Goal: Task Accomplishment & Management: Complete application form

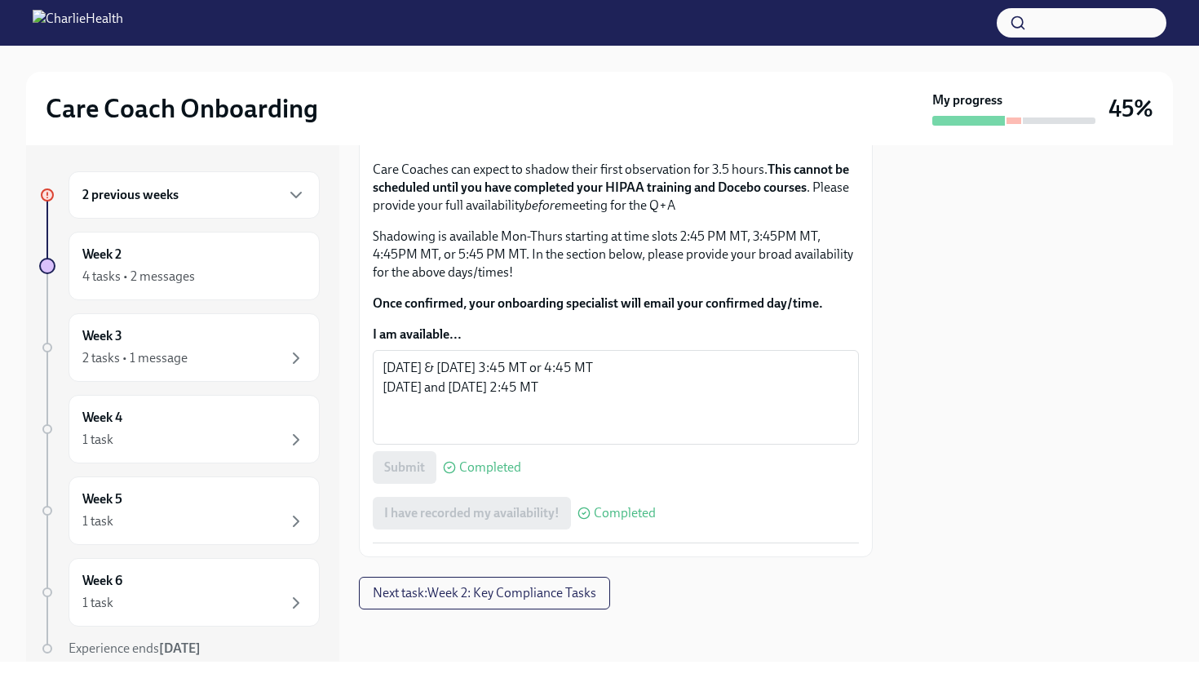
scroll to position [1035, 0]
click at [529, 603] on button "Next task : Week 2: Key Compliance Tasks" at bounding box center [484, 593] width 251 height 33
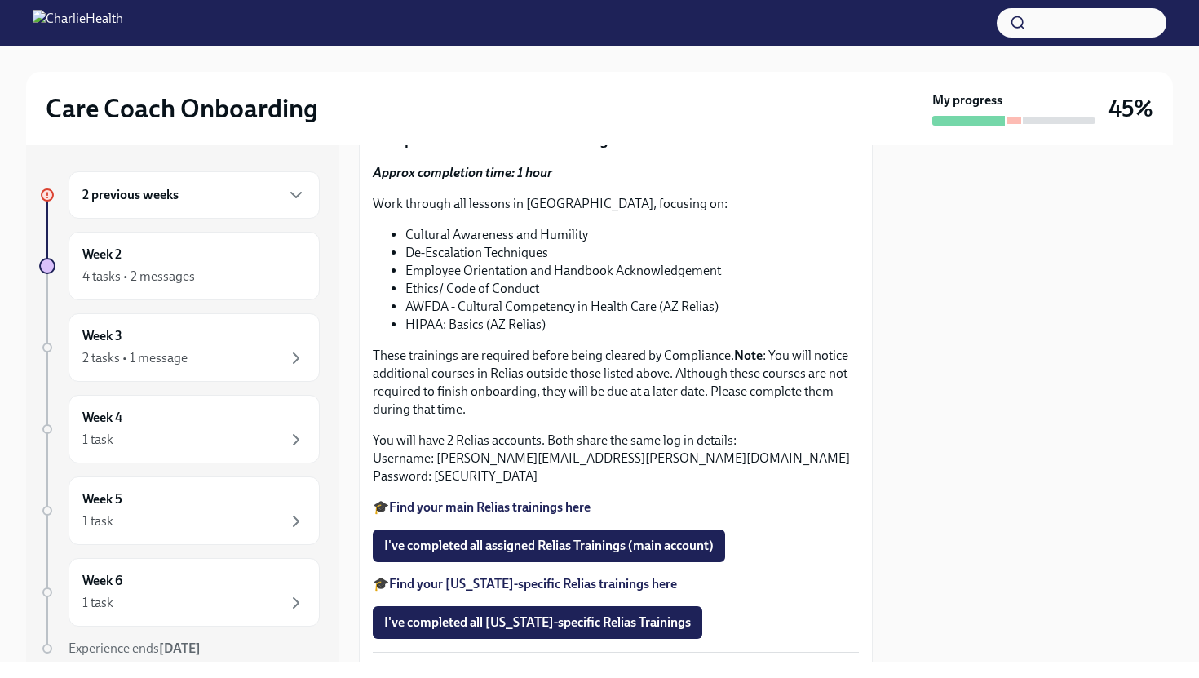
scroll to position [1115, 0]
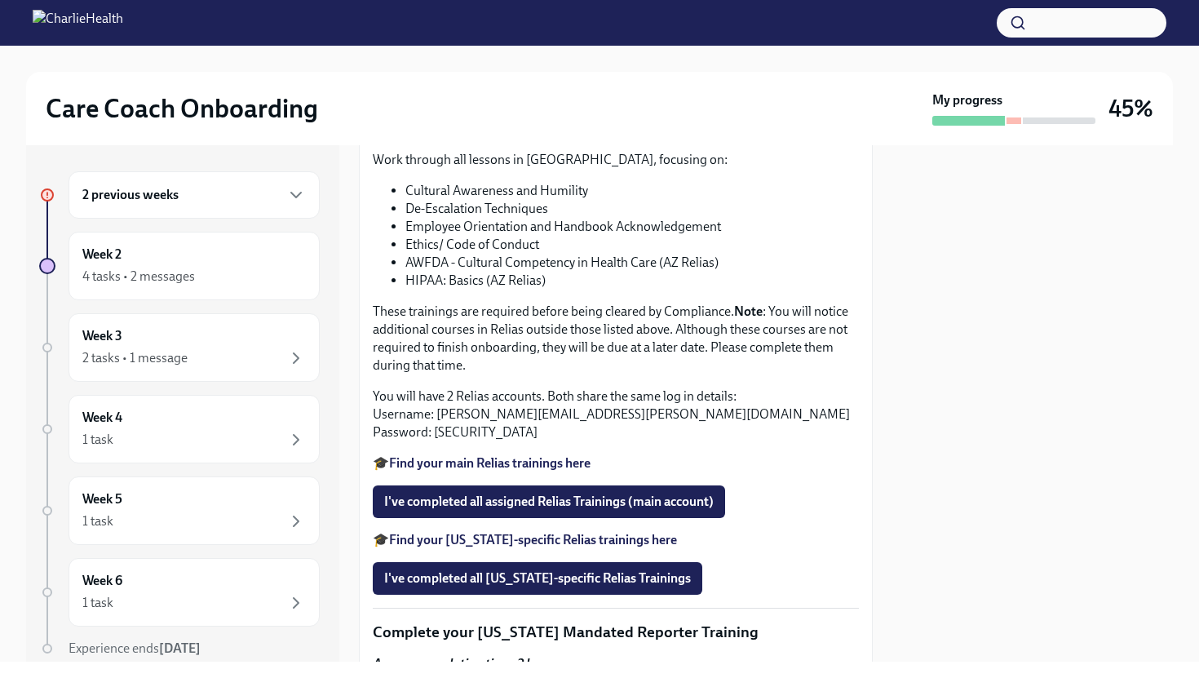
scroll to position [1160, 0]
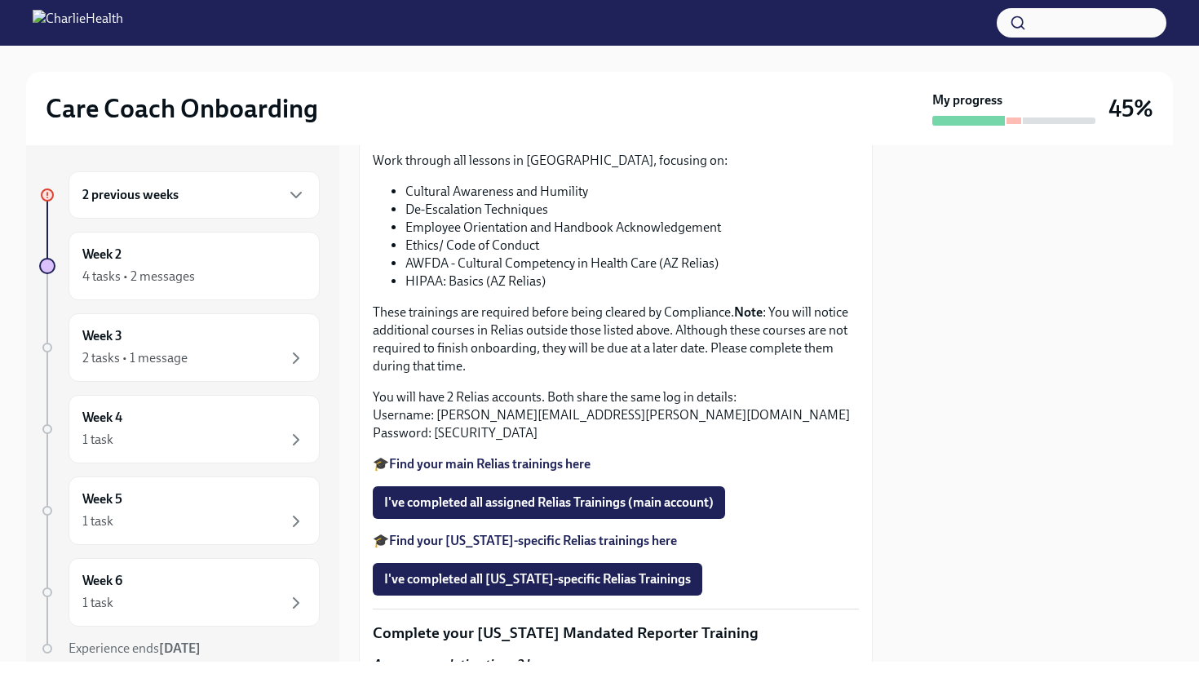
click at [494, 51] on span "Upload CPR/First Aid Training Certificate" at bounding box center [508, 43] width 249 height 16
click at [0, 0] on input "Upload CPR/First Aid Training Certificate" at bounding box center [0, 0] width 0 height 0
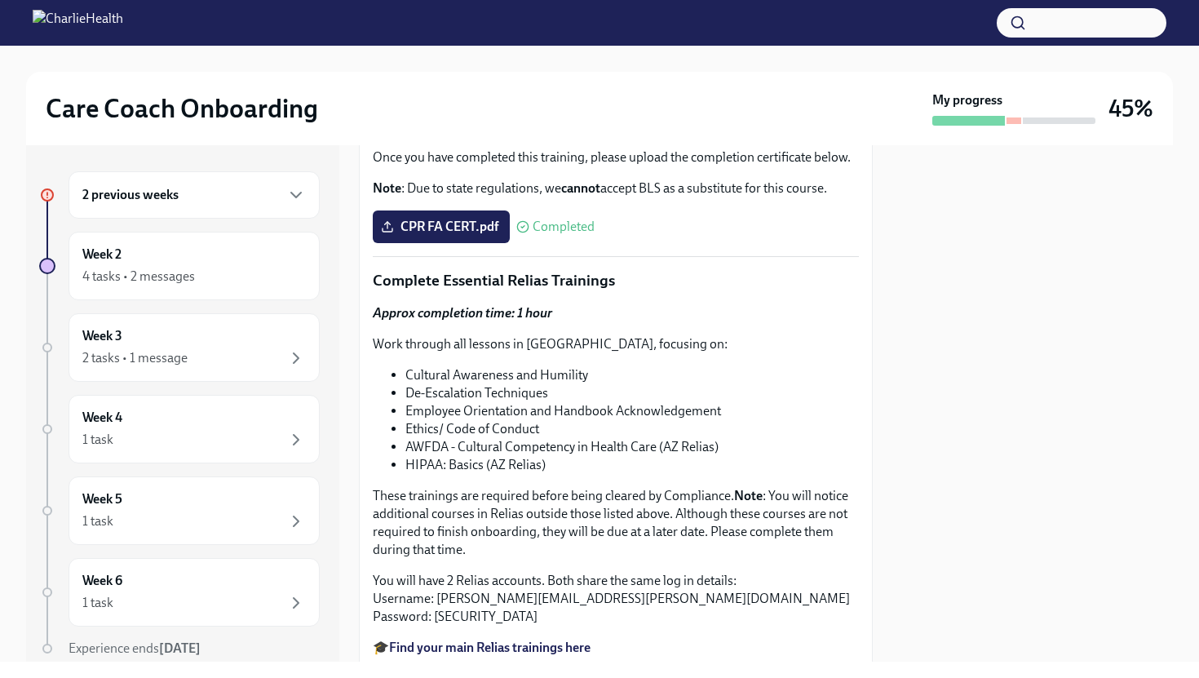
scroll to position [975, 0]
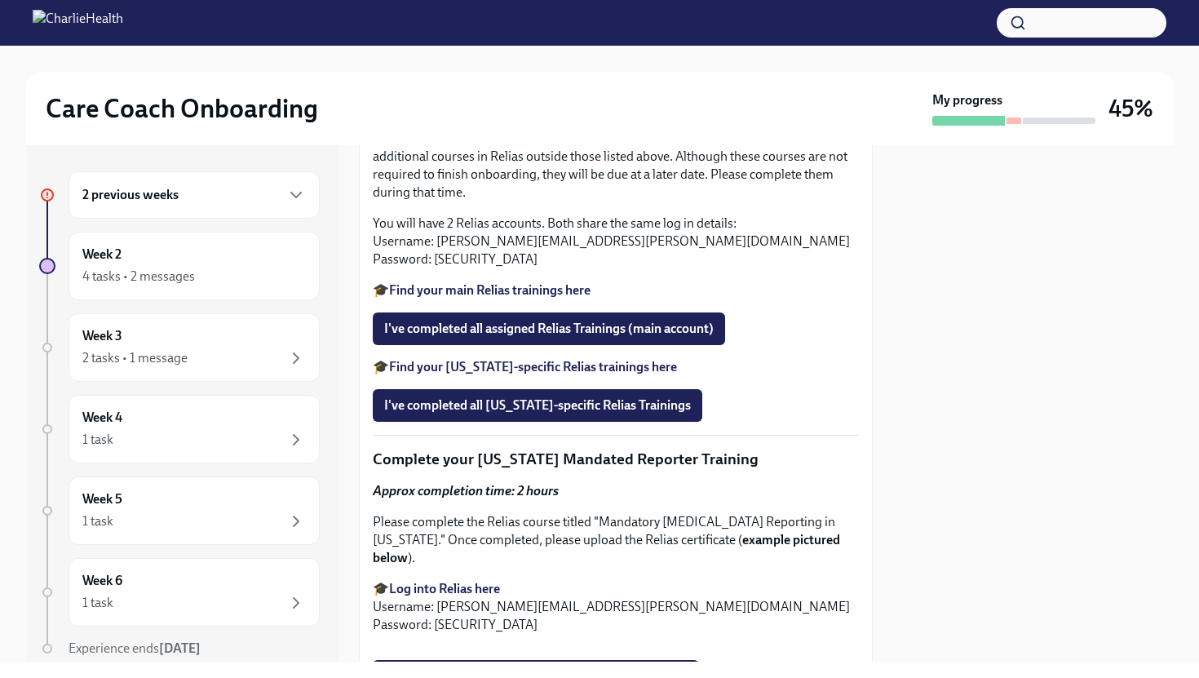
scroll to position [1338, 0]
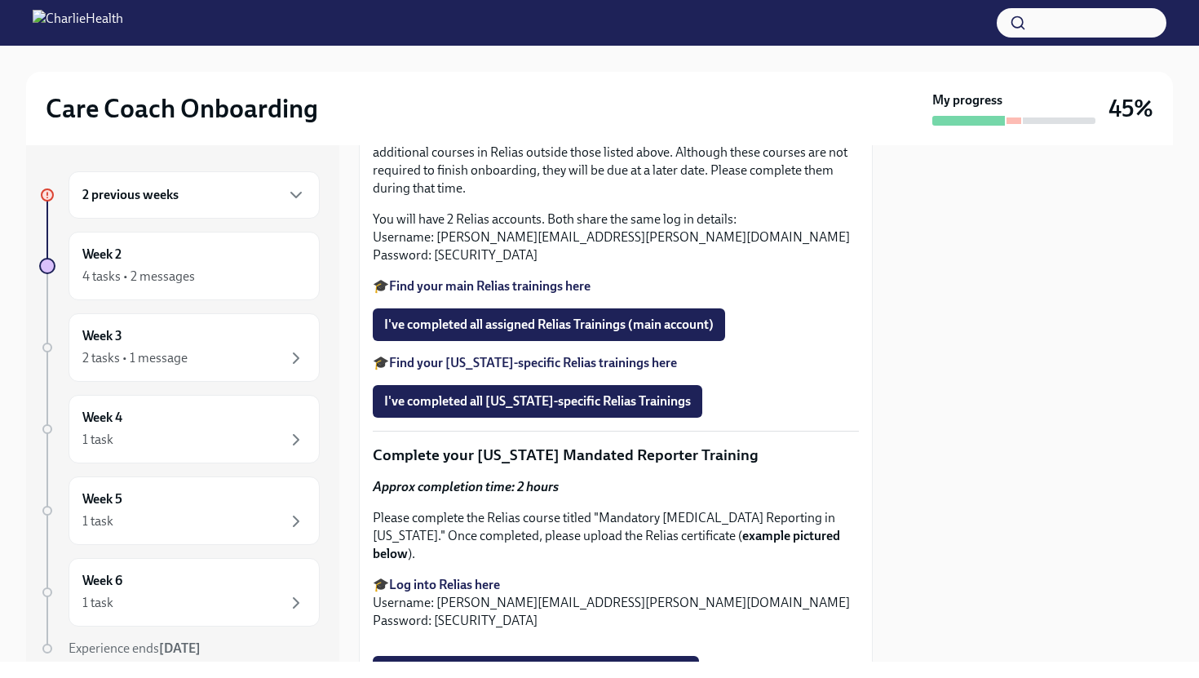
click at [550, 294] on strong "Find your main Relias trainings here" at bounding box center [490, 286] width 202 height 16
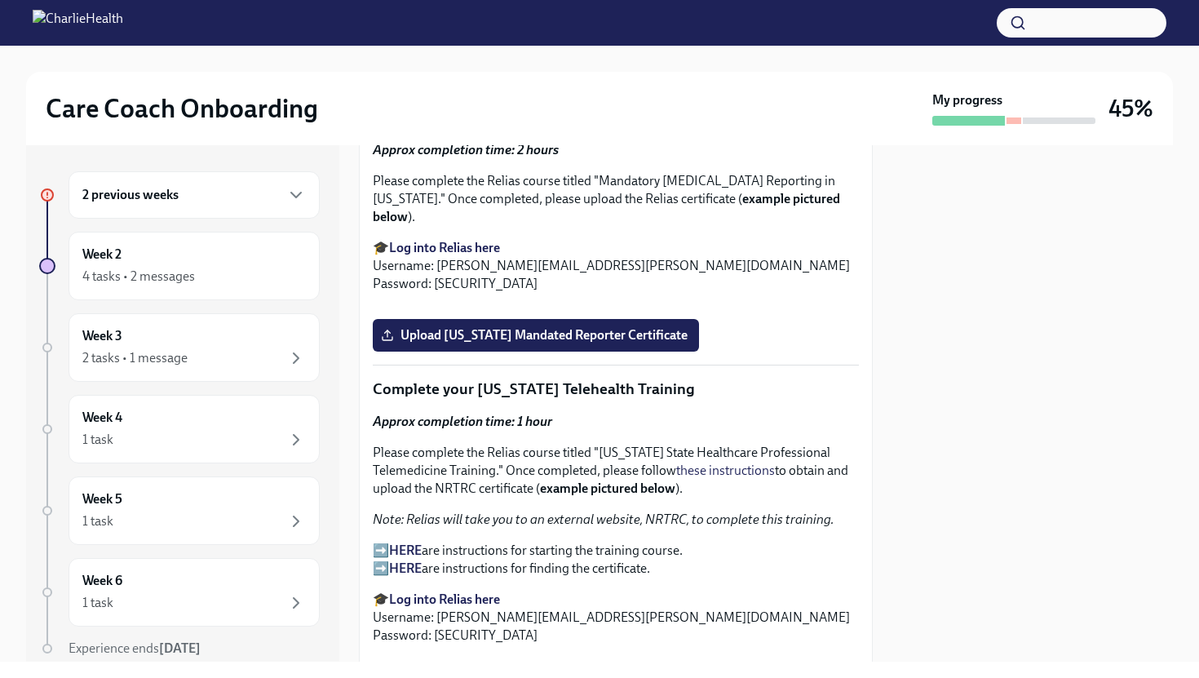
scroll to position [1676, 0]
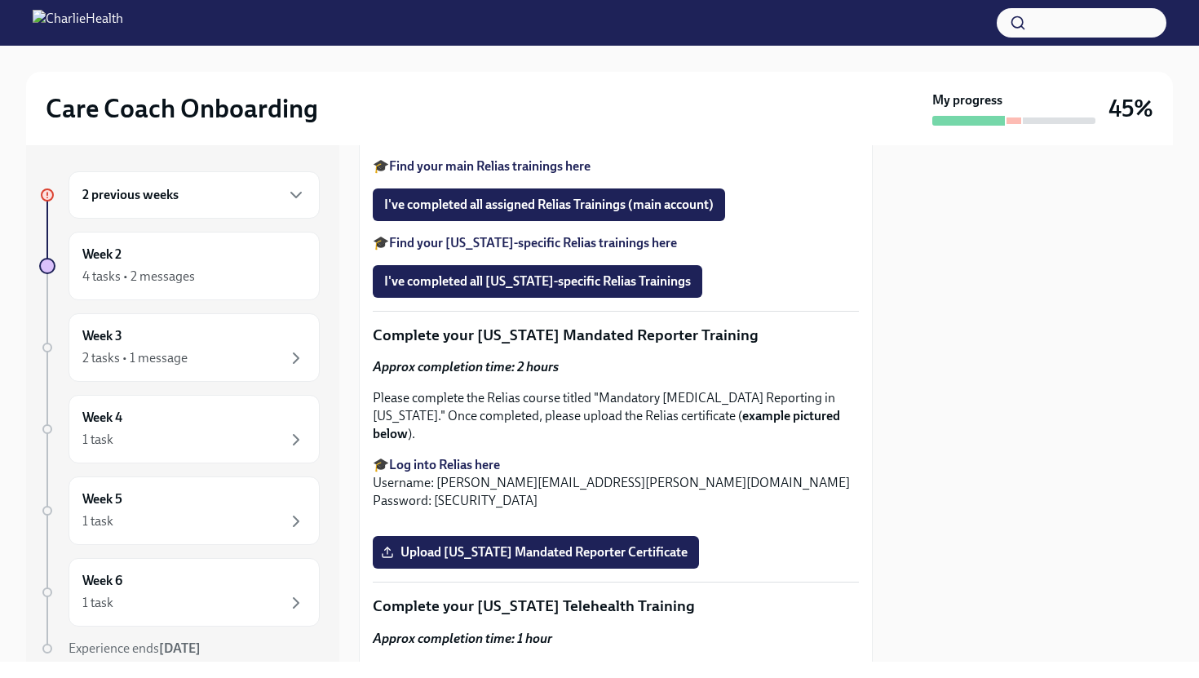
scroll to position [1456, 0]
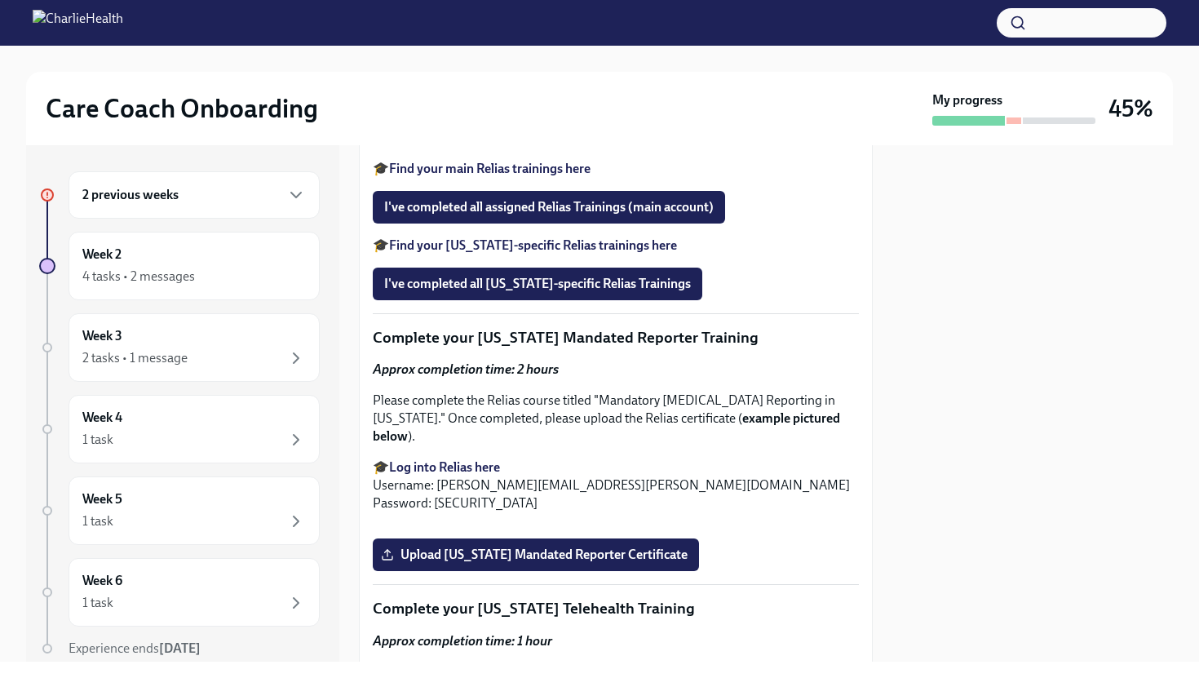
click at [466, 253] on strong "Find your [US_STATE]-specific Relias trainings here" at bounding box center [533, 245] width 288 height 16
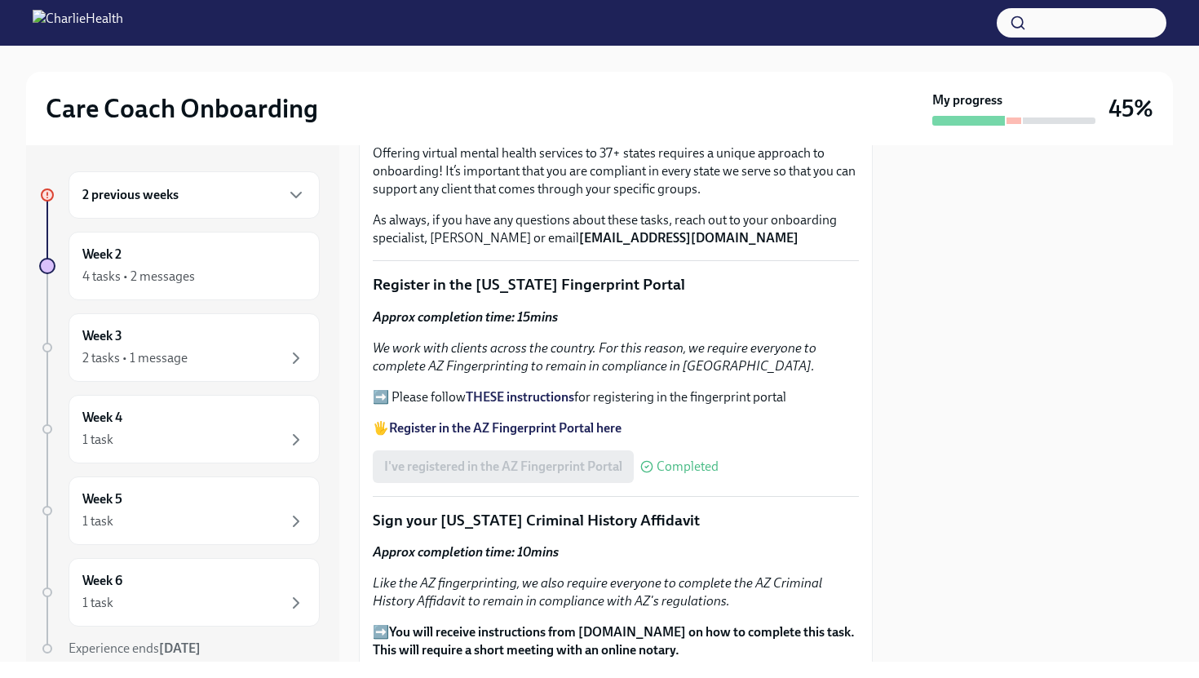
scroll to position [0, 0]
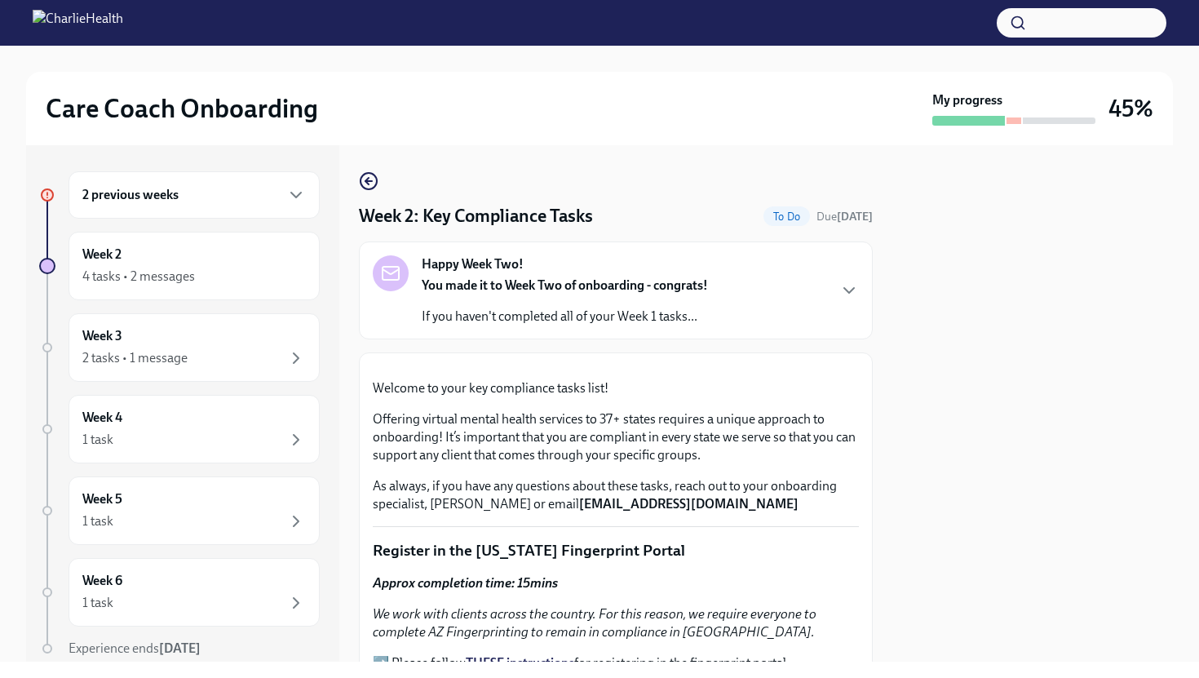
click at [449, 265] on strong "Happy Week Two!" at bounding box center [473, 264] width 102 height 18
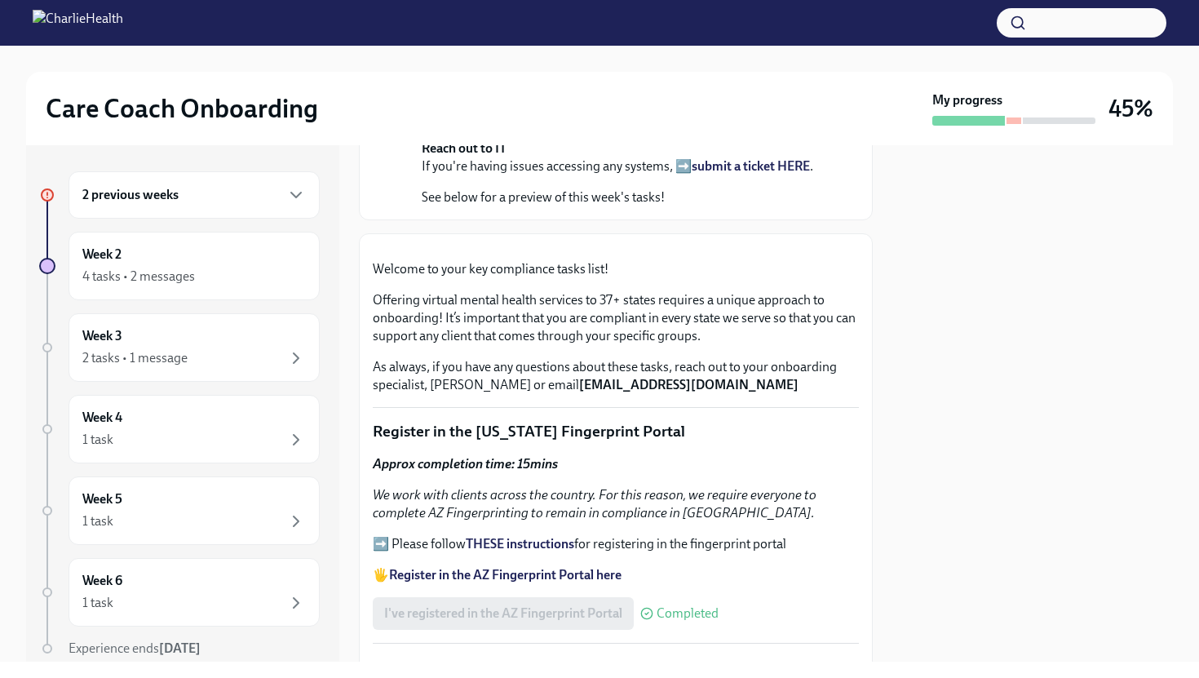
scroll to position [401, 0]
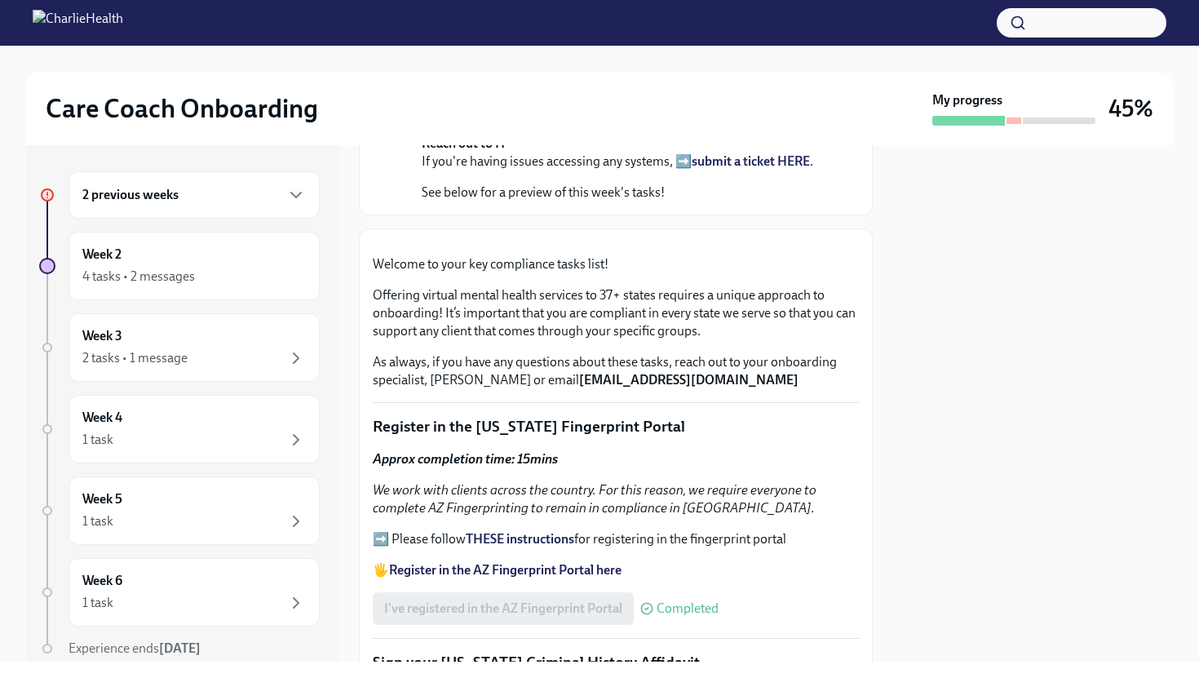
click at [717, 169] on strong "submit a ticket HERE" at bounding box center [751, 161] width 118 height 16
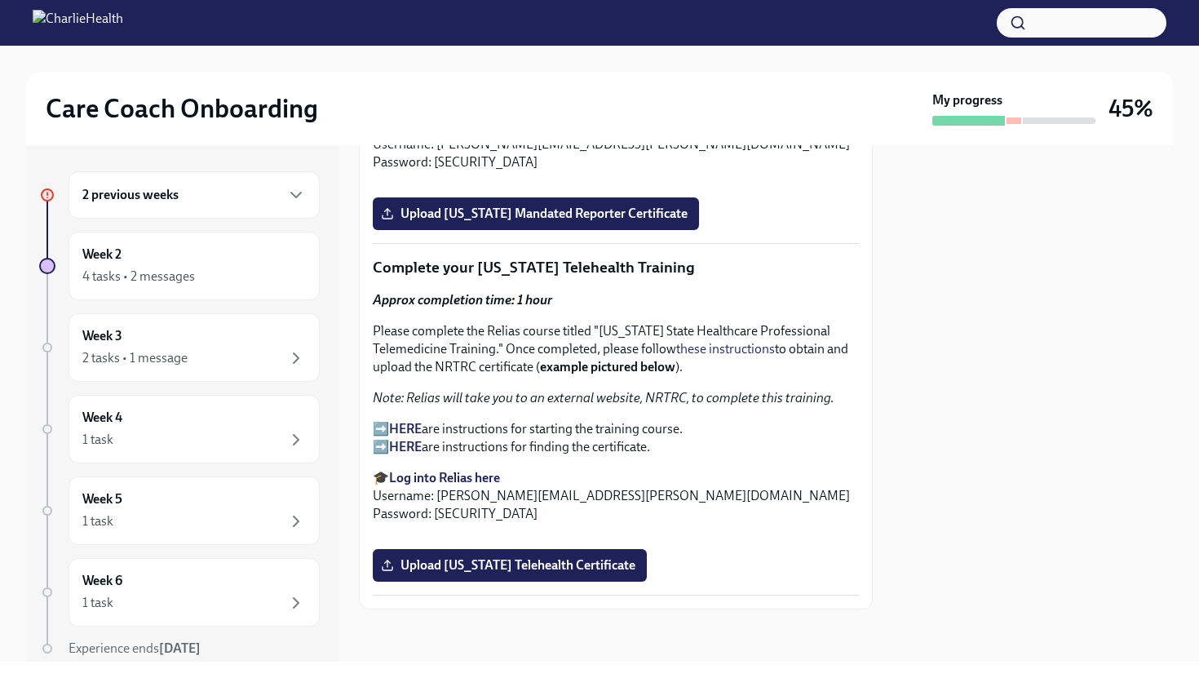
scroll to position [2430, 0]
click at [476, 134] on strong "Log into Relias here" at bounding box center [444, 126] width 111 height 16
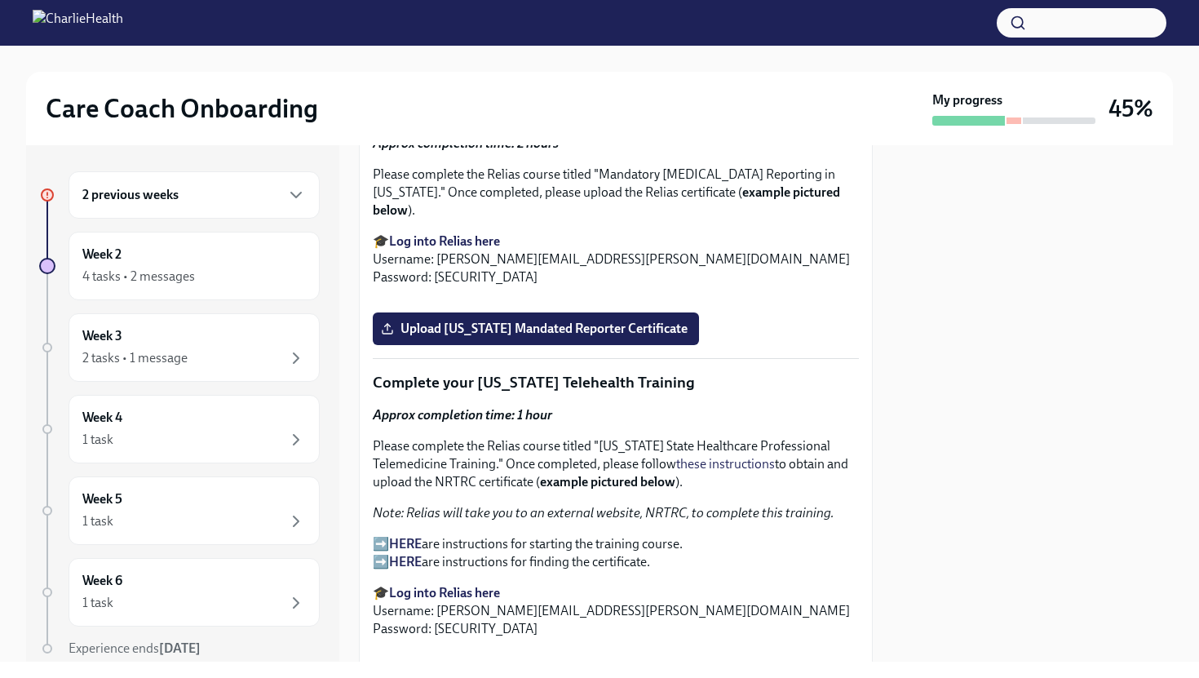
scroll to position [1823, 0]
